Goal: Use online tool/utility: Utilize a website feature to perform a specific function

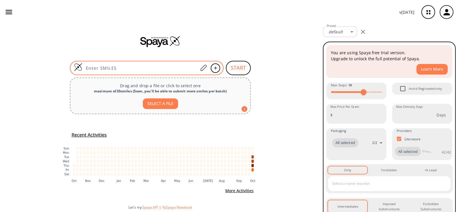
click at [176, 64] on div at bounding box center [147, 68] width 154 height 14
click at [179, 66] on input at bounding box center [140, 68] width 116 height 6
paste input "C1COC=CO1"
type input "C1COC=CO1"
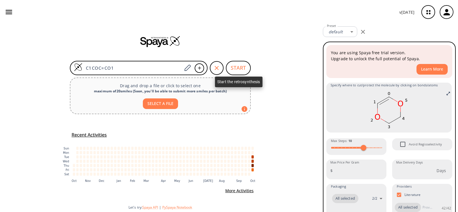
click at [236, 67] on button "START" at bounding box center [238, 68] width 25 height 14
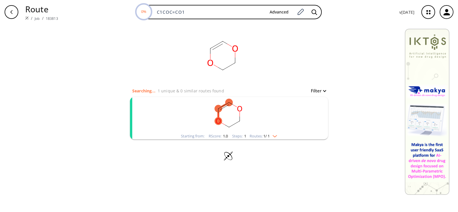
click at [237, 116] on rect "clusters" at bounding box center [229, 115] width 149 height 36
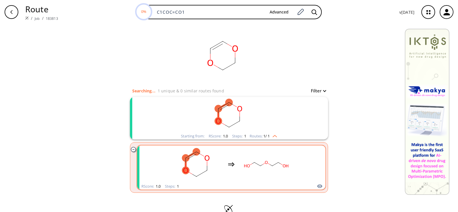
click at [214, 158] on rect "clusters" at bounding box center [197, 164] width 52 height 36
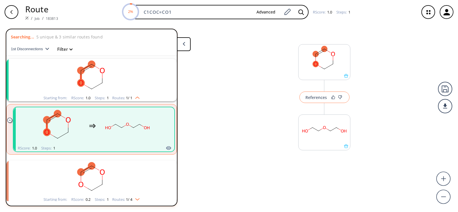
click at [321, 97] on button "References" at bounding box center [325, 96] width 50 height 11
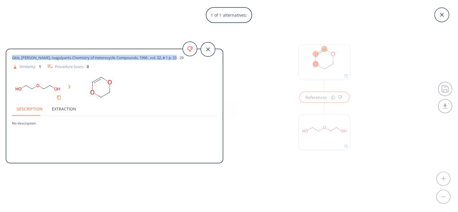
drag, startPoint x: 161, startPoint y: 58, endPoint x: 12, endPoint y: 54, distance: 148.7
click at [12, 54] on div "Gitis, Neumoeva, Isagulyants Chemistry of Heterocyclic Compounds, 1996 , vol. 3…" at bounding box center [114, 107] width 217 height 106
copy span "Gitis, Neumoeva, Isagulyants Chemistry of Heterocyclic Compounds, 1996 , vol. 3…"
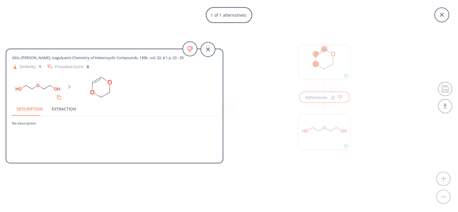
click at [267, 76] on div "1 of 1 alternatives: Gitis, Neumoeva, Isagulyants Chemistry of Heterocyclic Com…" at bounding box center [229, 106] width 458 height 212
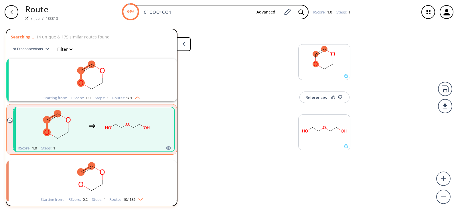
click at [184, 47] on button at bounding box center [184, 44] width 14 height 14
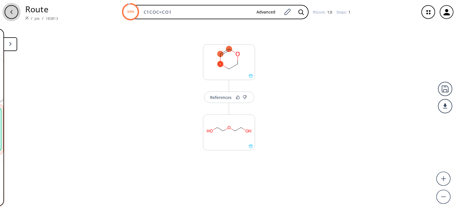
click at [12, 11] on icon "button" at bounding box center [11, 12] width 2 height 4
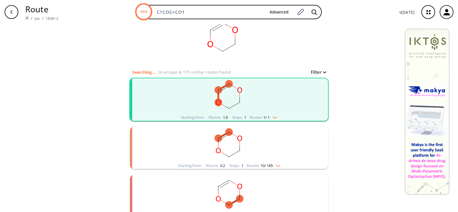
scroll to position [29, 0]
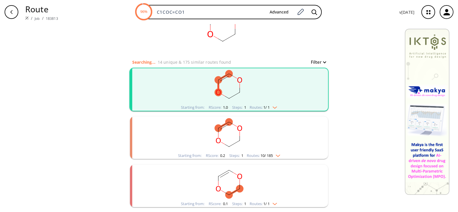
click at [233, 133] on rect "clusters" at bounding box center [229, 134] width 149 height 36
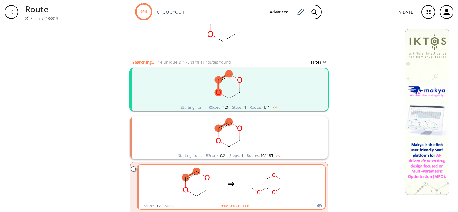
click at [232, 186] on div "clusters" at bounding box center [231, 184] width 121 height 38
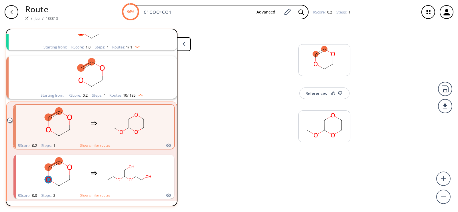
scroll to position [60, 0]
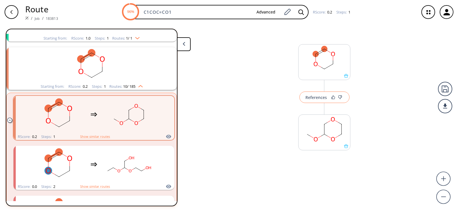
click at [319, 95] on div "References" at bounding box center [316, 97] width 21 height 4
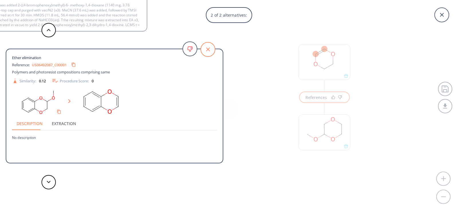
click at [209, 50] on icon at bounding box center [208, 49] width 14 height 14
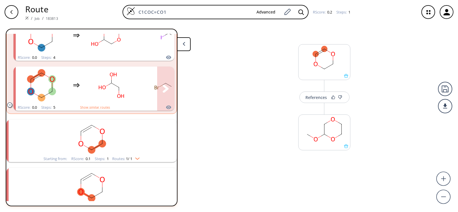
scroll to position [593, 0]
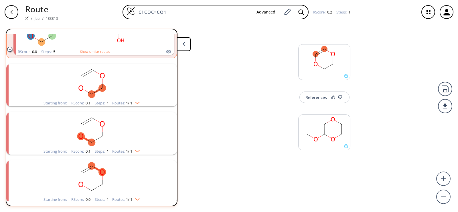
click at [99, 170] on ellipse "clusters" at bounding box center [102, 172] width 7 height 8
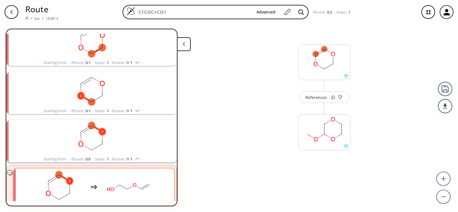
scroll to position [646, 0]
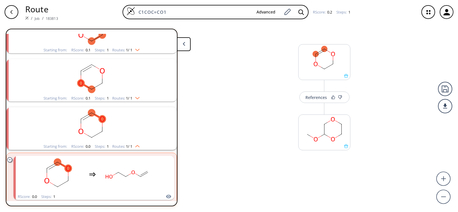
click at [90, 76] on rect "clusters" at bounding box center [91, 77] width 149 height 36
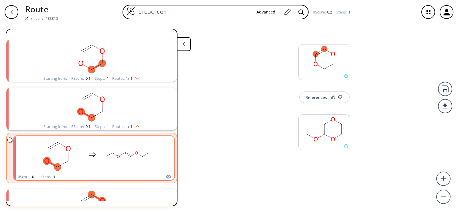
scroll to position [617, 0]
click at [89, 148] on div "clusters" at bounding box center [92, 155] width 121 height 38
click at [95, 154] on icon "clusters" at bounding box center [92, 155] width 6 height 3
click at [89, 151] on icon "clusters" at bounding box center [92, 154] width 7 height 7
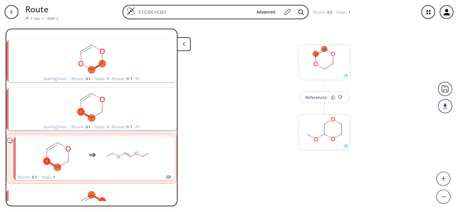
click at [93, 99] on rect "clusters" at bounding box center [91, 106] width 149 height 36
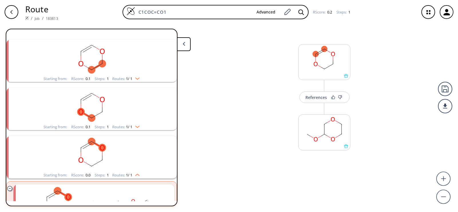
click at [93, 99] on rect "clusters" at bounding box center [91, 106] width 149 height 36
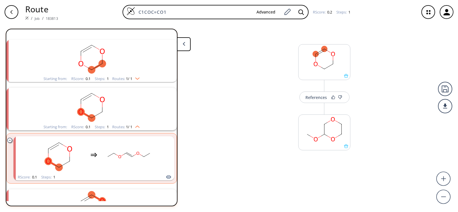
click at [92, 58] on rect "clusters" at bounding box center [91, 58] width 149 height 36
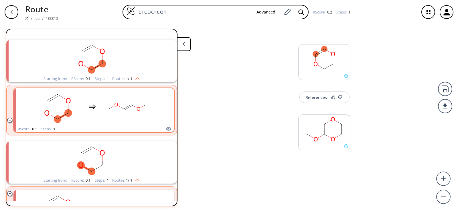
click at [95, 103] on icon "clusters" at bounding box center [92, 106] width 7 height 7
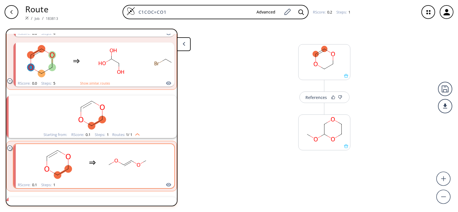
scroll to position [560, 0]
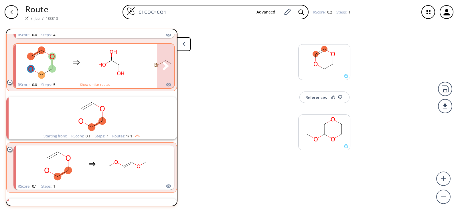
click at [89, 59] on rect "clusters" at bounding box center [112, 63] width 52 height 36
click at [80, 59] on div "clusters" at bounding box center [134, 63] width 236 height 38
click at [76, 59] on icon "clusters" at bounding box center [76, 62] width 7 height 7
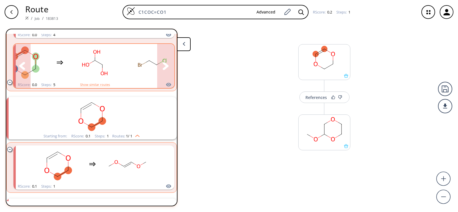
click at [163, 62] on icon "clusters" at bounding box center [166, 66] width 6 height 8
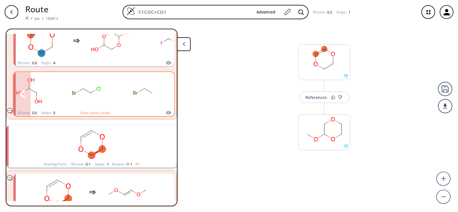
scroll to position [474, 0]
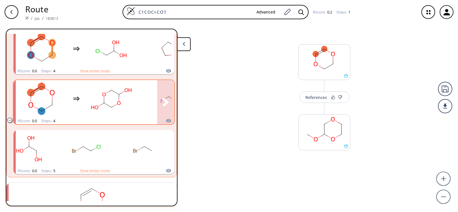
click at [93, 88] on rect "clusters" at bounding box center [112, 99] width 52 height 36
click at [74, 97] on icon "clusters" at bounding box center [76, 98] width 7 height 7
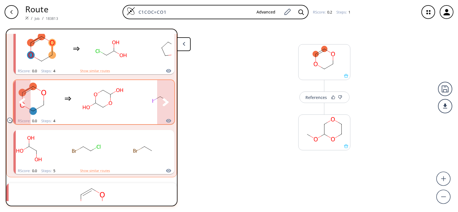
click at [163, 98] on icon "clusters" at bounding box center [166, 102] width 6 height 8
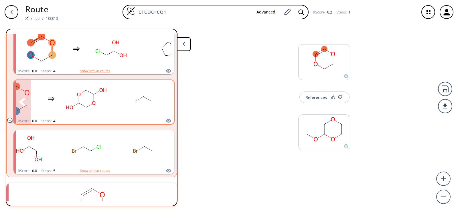
click at [51, 98] on icon "clusters" at bounding box center [51, 99] width 6 height 3
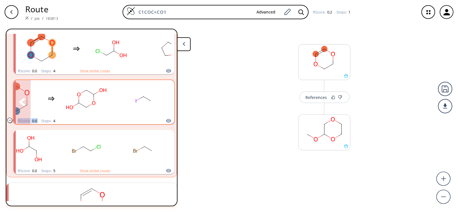
scroll to position [445, 0]
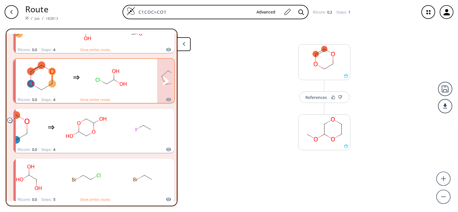
click at [74, 74] on icon "clusters" at bounding box center [76, 77] width 7 height 7
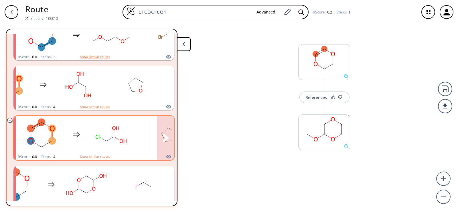
scroll to position [388, 0]
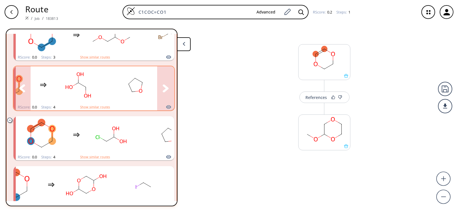
click at [77, 80] on ellipse "clusters" at bounding box center [78, 82] width 5 height 5
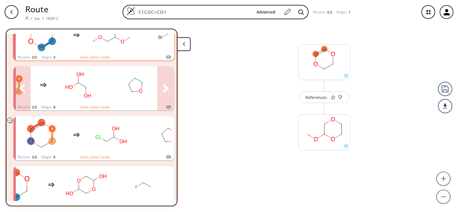
scroll to position [359, 0]
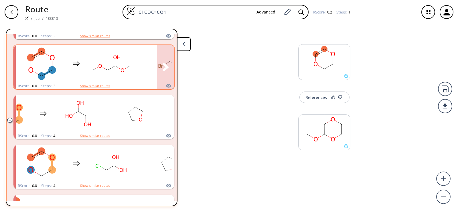
click at [89, 62] on rect "clusters" at bounding box center [112, 64] width 52 height 36
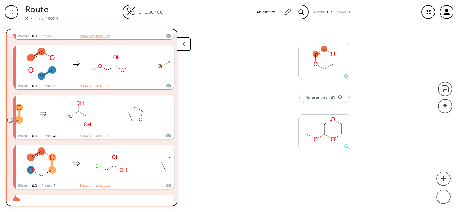
drag, startPoint x: 230, startPoint y: 13, endPoint x: 118, endPoint y: 13, distance: 112.3
click at [118, 13] on div "C1COC=CO1 Advanced RScore : 0.2 Steps : 1" at bounding box center [239, 12] width 352 height 14
paste input "O=C(OC1COCCO1)C"
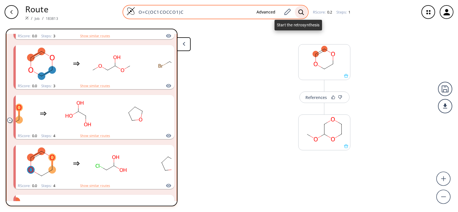
type input "O=C(OC1COCCO1)C"
click at [298, 14] on icon at bounding box center [301, 12] width 6 height 6
click at [299, 11] on icon at bounding box center [301, 12] width 6 height 6
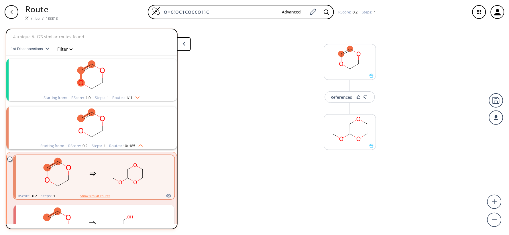
click at [90, 85] on ellipse "clusters" at bounding box center [91, 88] width 7 height 7
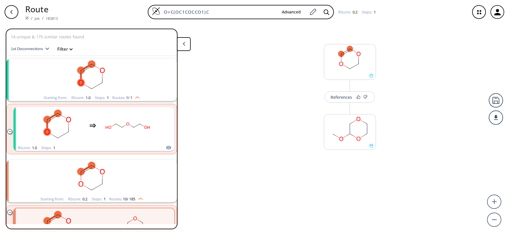
click at [87, 170] on rect "clusters" at bounding box center [91, 178] width 149 height 36
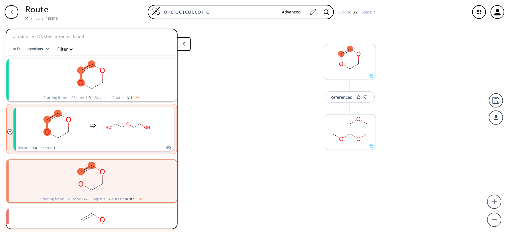
click at [95, 173] on rect "clusters" at bounding box center [91, 178] width 149 height 36
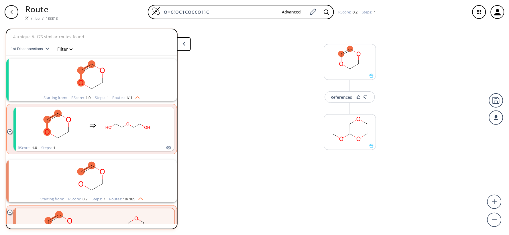
scroll to position [64, 0]
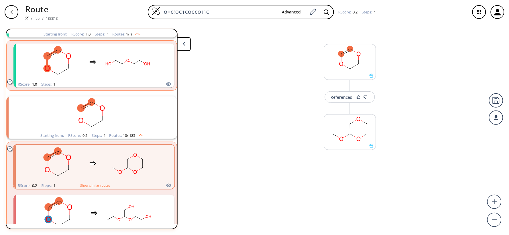
click at [94, 161] on icon "clusters" at bounding box center [92, 163] width 7 height 7
click at [133, 165] on rect "clusters" at bounding box center [128, 164] width 52 height 36
click at [351, 104] on div "More routes from here" at bounding box center [350, 129] width 58 height 64
click at [341, 99] on div "References" at bounding box center [341, 97] width 21 height 4
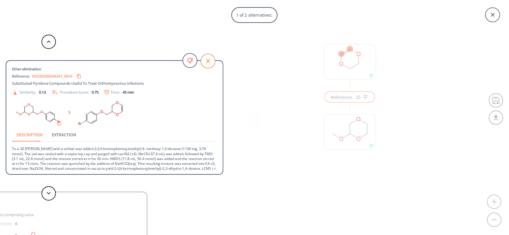
click at [206, 59] on icon at bounding box center [208, 61] width 14 height 14
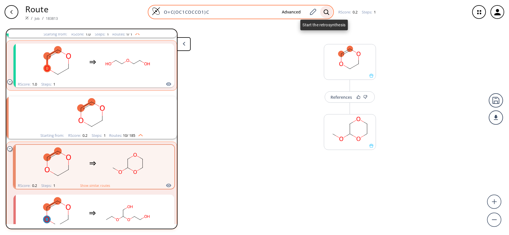
click at [325, 16] on div at bounding box center [326, 12] width 13 height 13
click at [329, 11] on div at bounding box center [326, 12] width 13 height 13
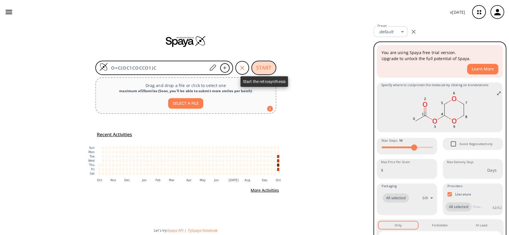
click at [257, 69] on button "START" at bounding box center [264, 68] width 25 height 14
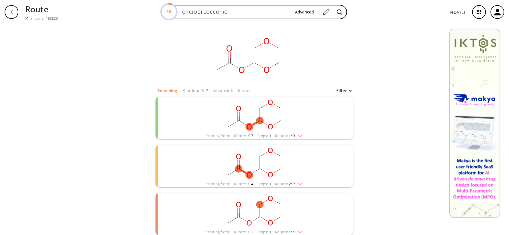
click at [263, 116] on rect "clusters" at bounding box center [254, 115] width 149 height 36
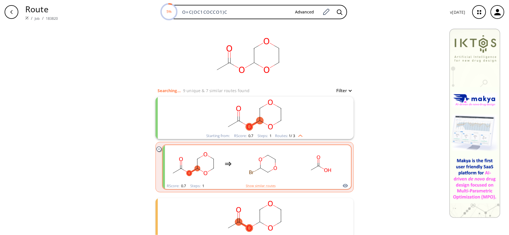
click at [252, 164] on rect "clusters" at bounding box center [263, 164] width 52 height 36
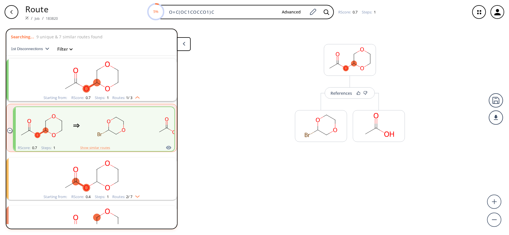
scroll to position [11, 0]
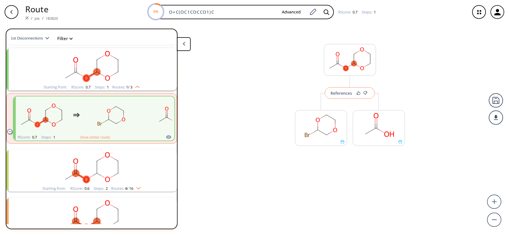
click at [345, 92] on div "References" at bounding box center [341, 93] width 21 height 4
